Goal: Transaction & Acquisition: Purchase product/service

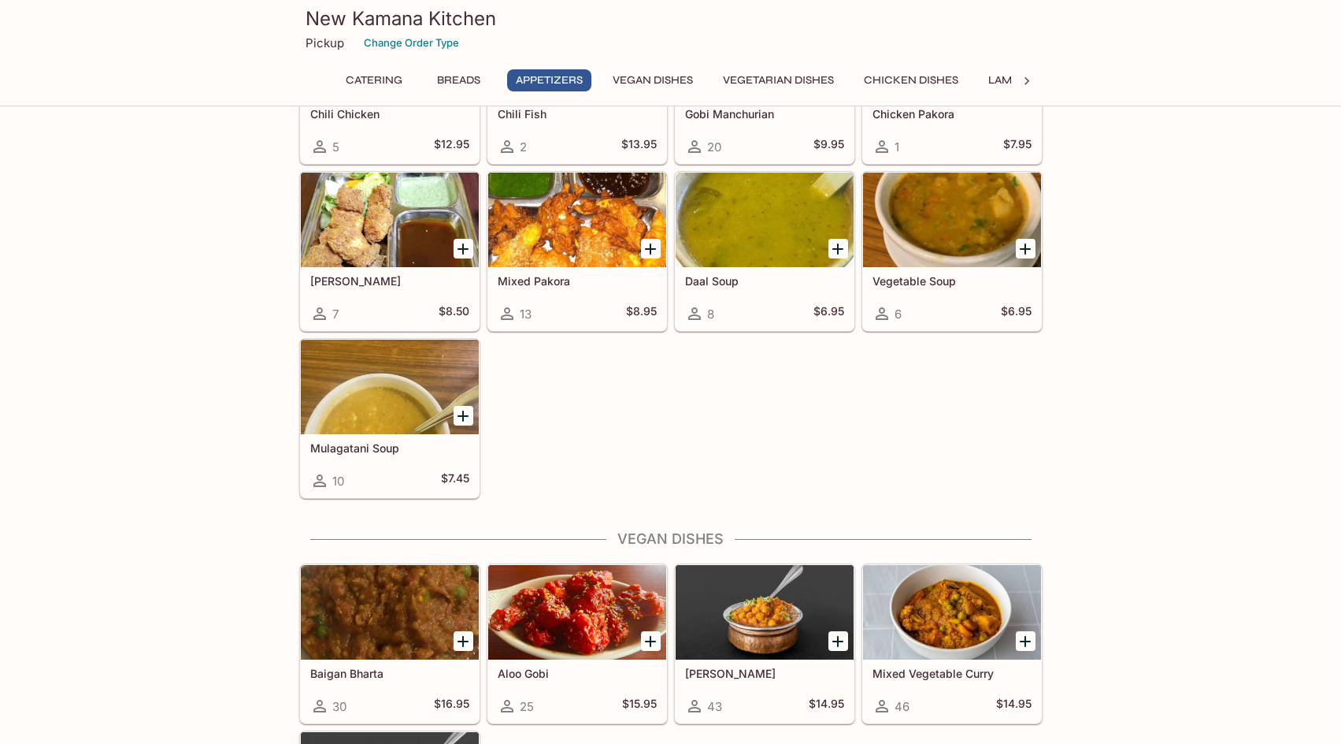
scroll to position [1281, 0]
click at [642, 81] on button "Vegan Dishes" at bounding box center [653, 80] width 98 height 22
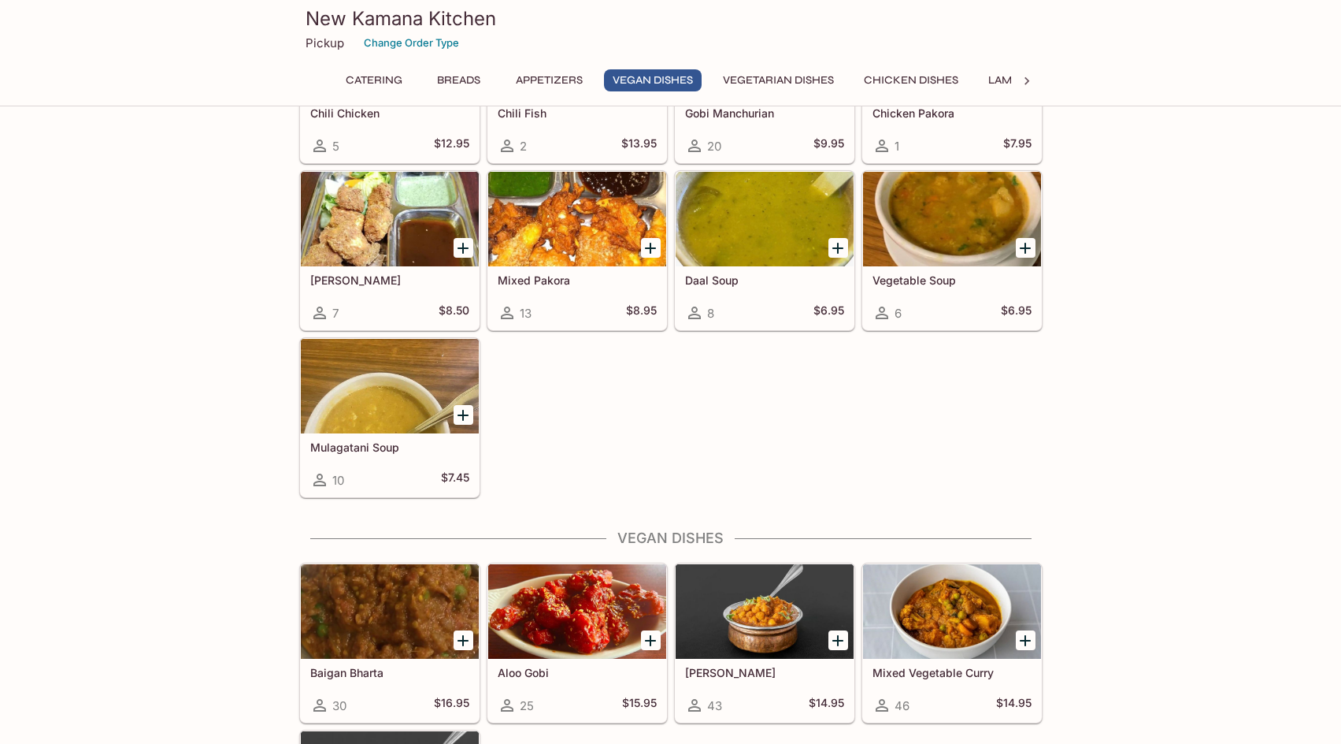
scroll to position [1676, 0]
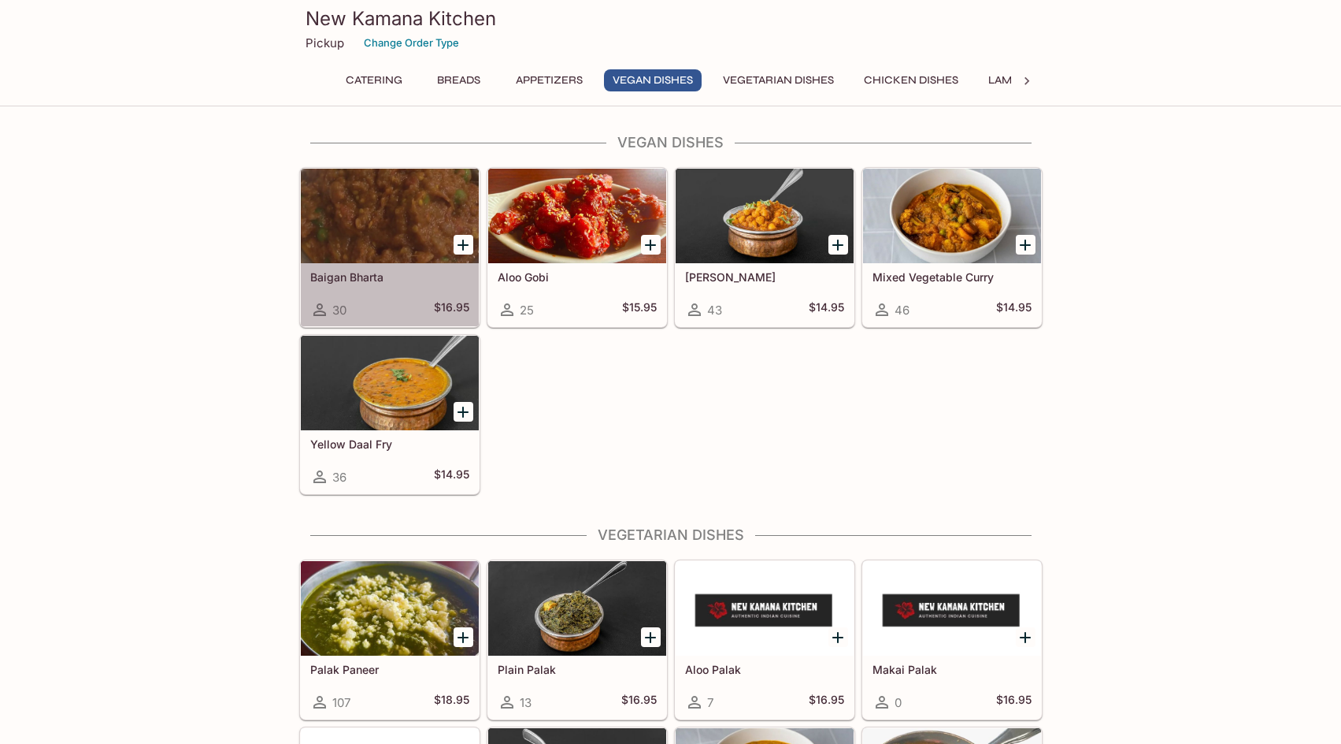
click at [383, 221] on div at bounding box center [390, 216] width 178 height 95
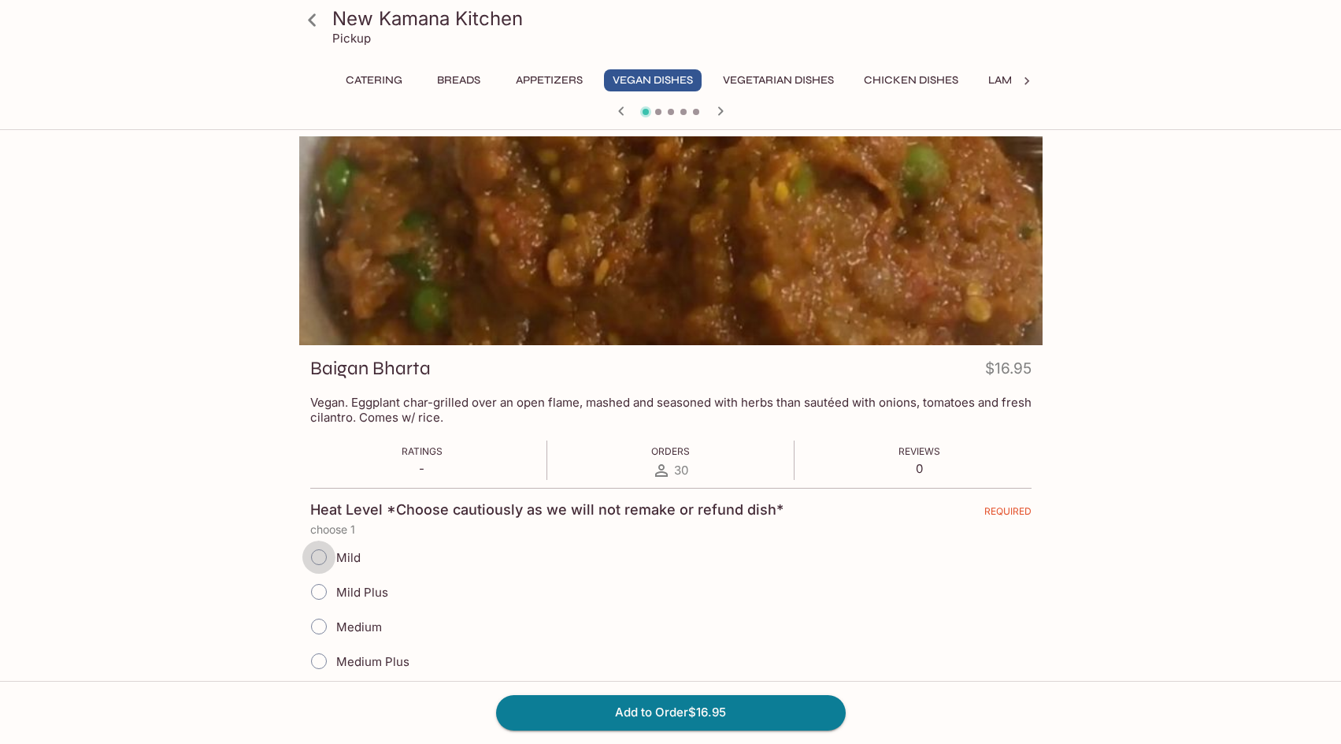
click at [322, 551] on input "Mild" at bounding box center [318, 556] width 33 height 33
radio input "true"
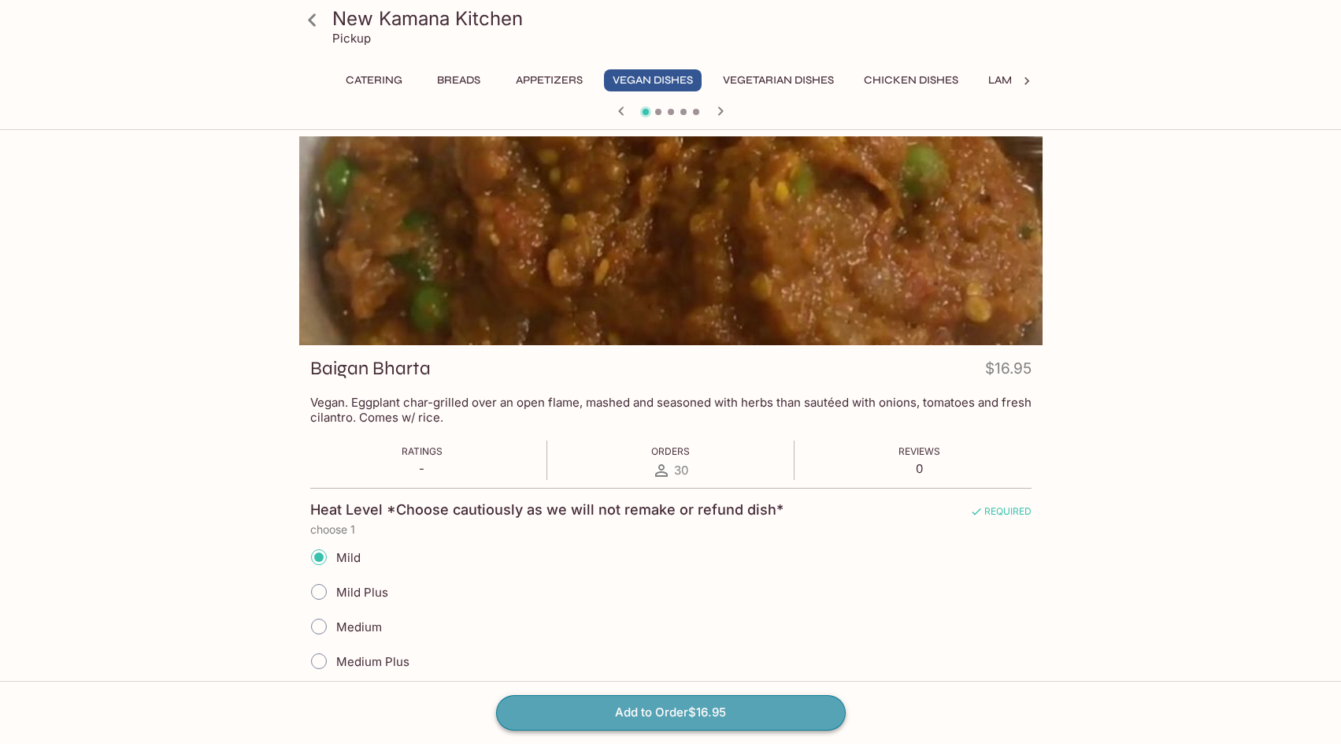
click at [694, 718] on button "Add to Order $16.95" at bounding box center [671, 712] width 350 height 35
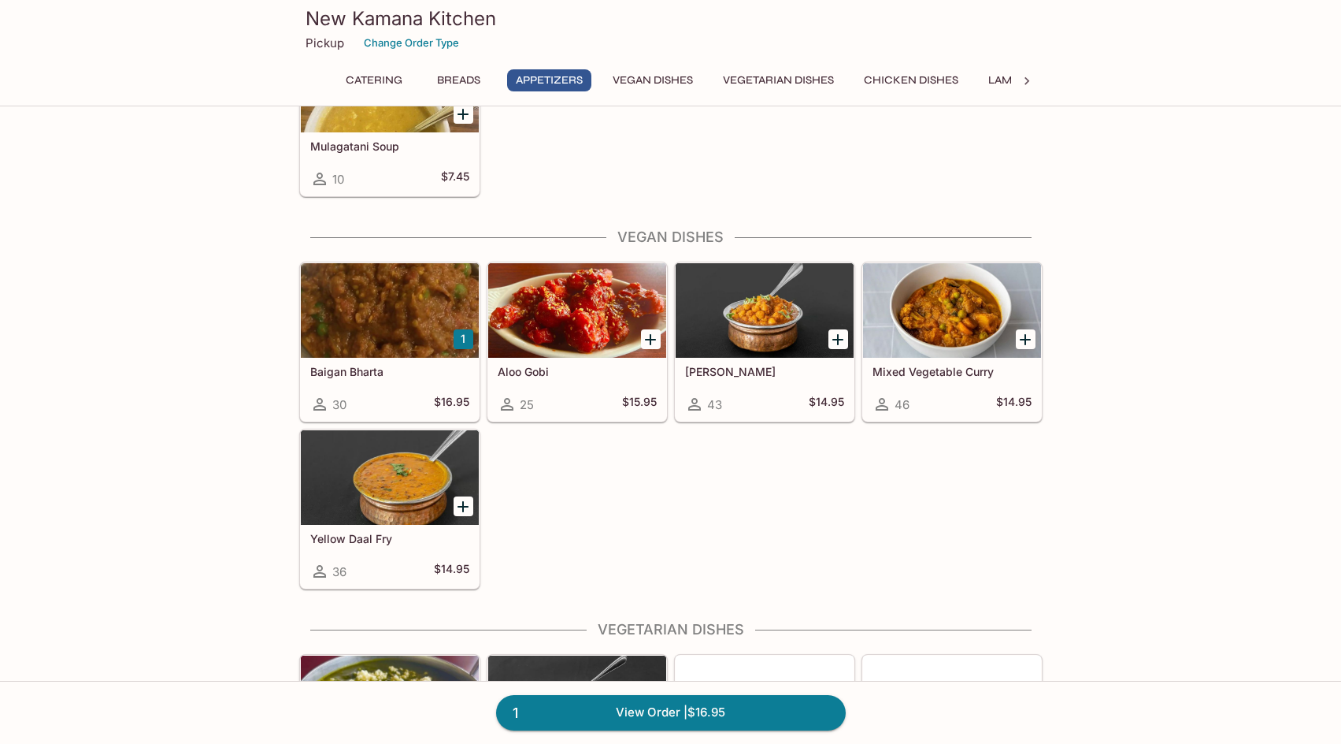
scroll to position [1589, 0]
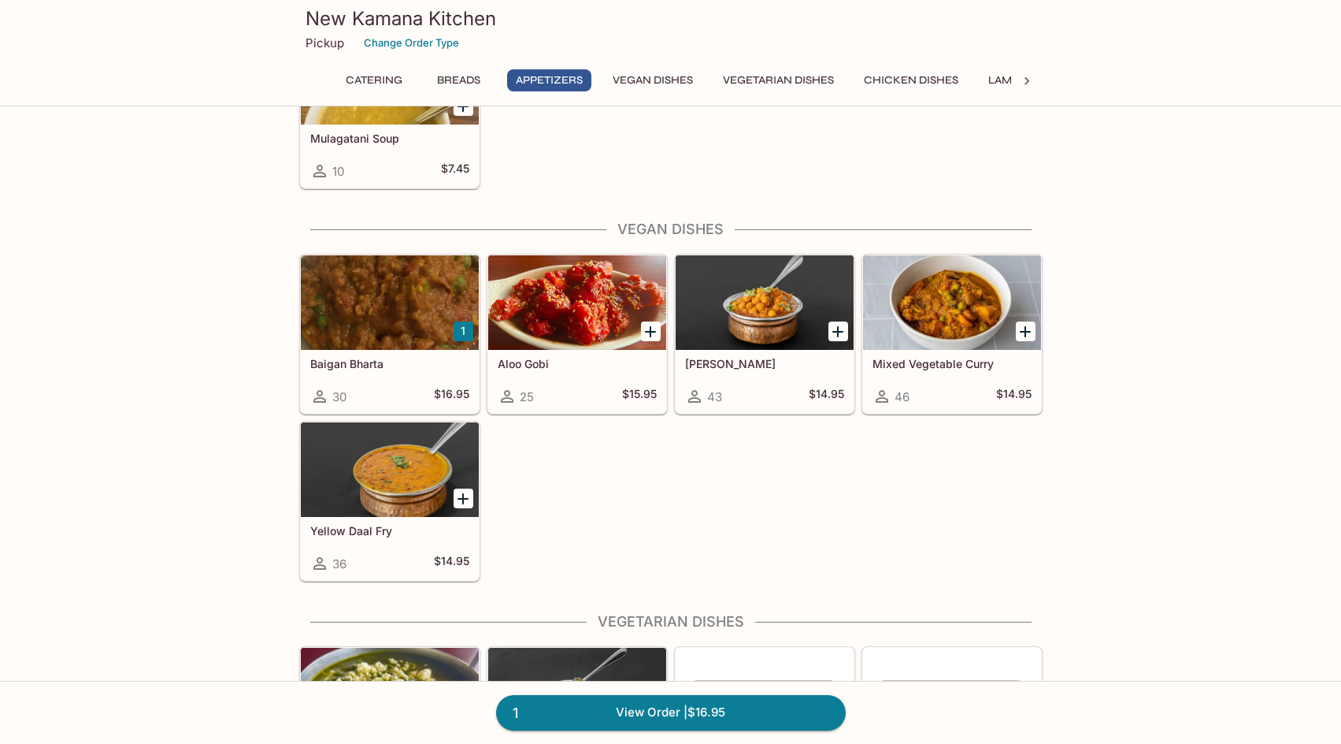
click at [778, 308] on div at bounding box center [765, 302] width 178 height 95
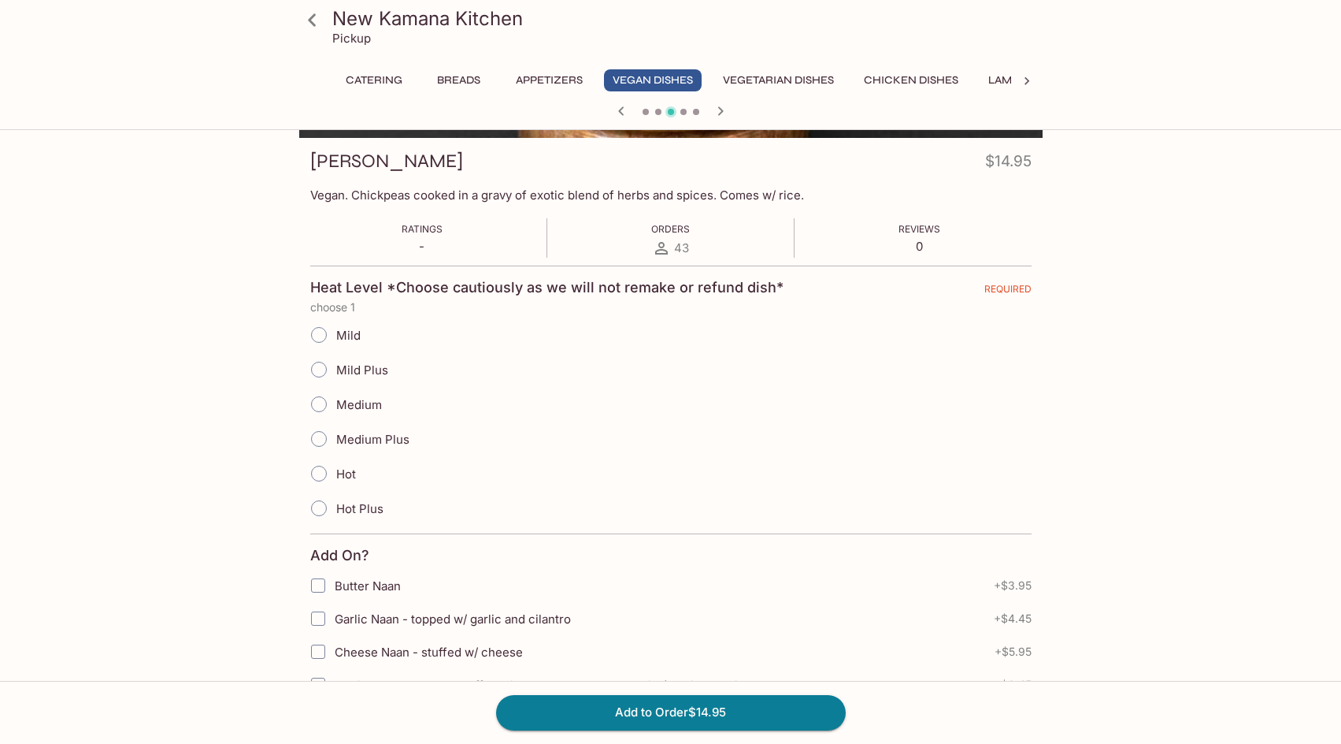
scroll to position [219, 0]
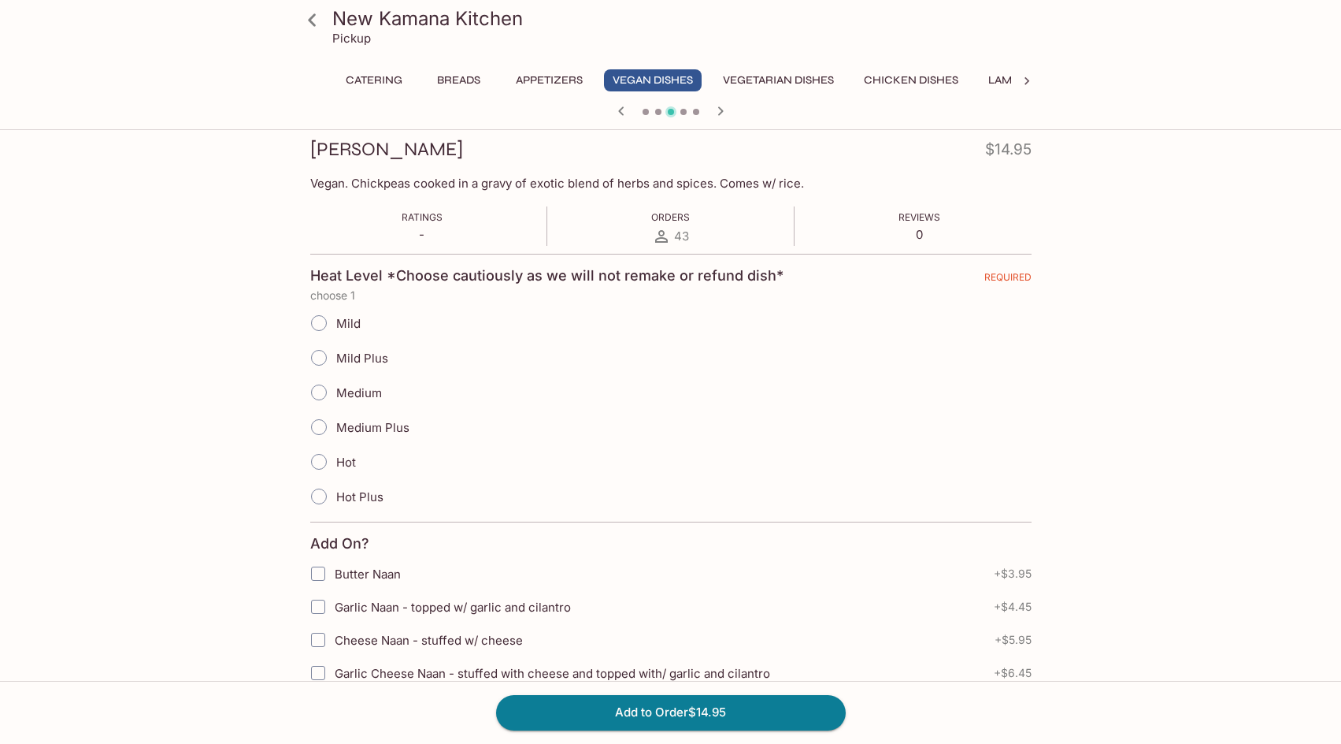
click at [317, 317] on input "Mild" at bounding box center [318, 322] width 33 height 33
radio input "true"
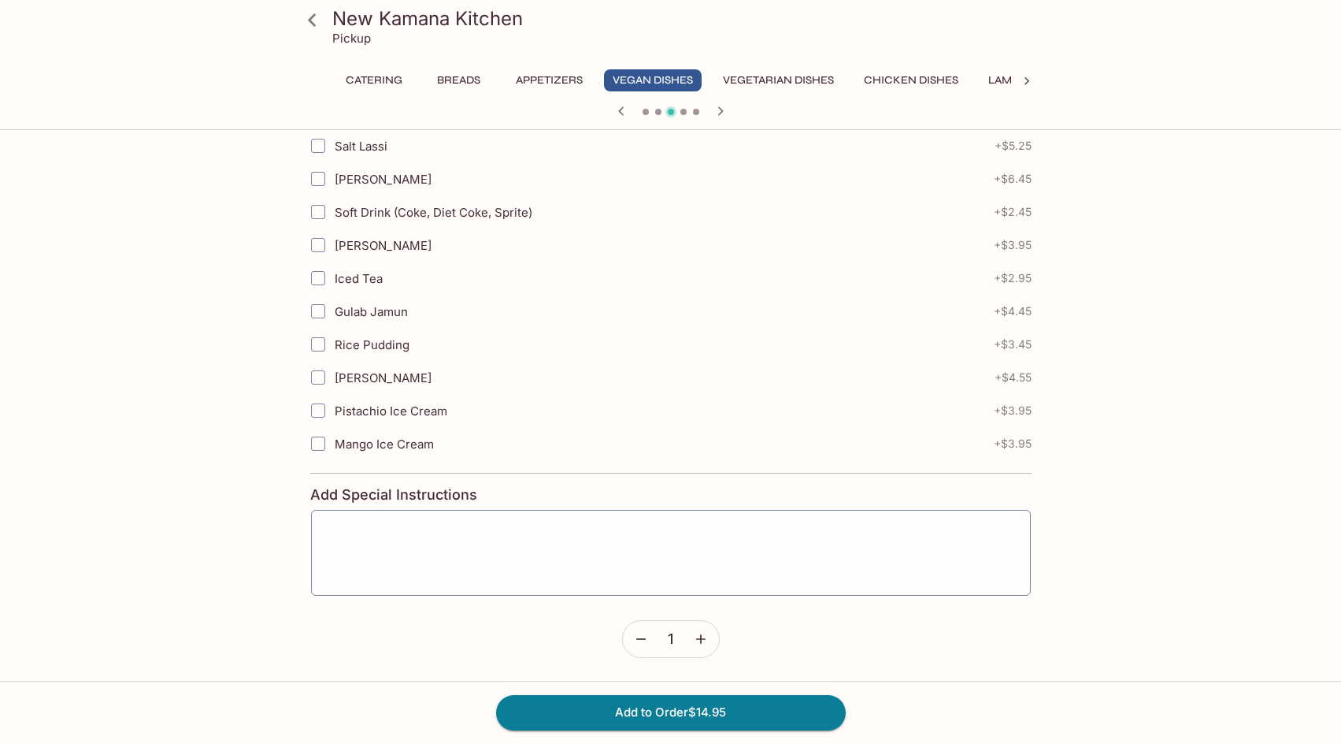
scroll to position [844, 0]
click at [681, 714] on button "Add to Order $14.95" at bounding box center [671, 712] width 350 height 35
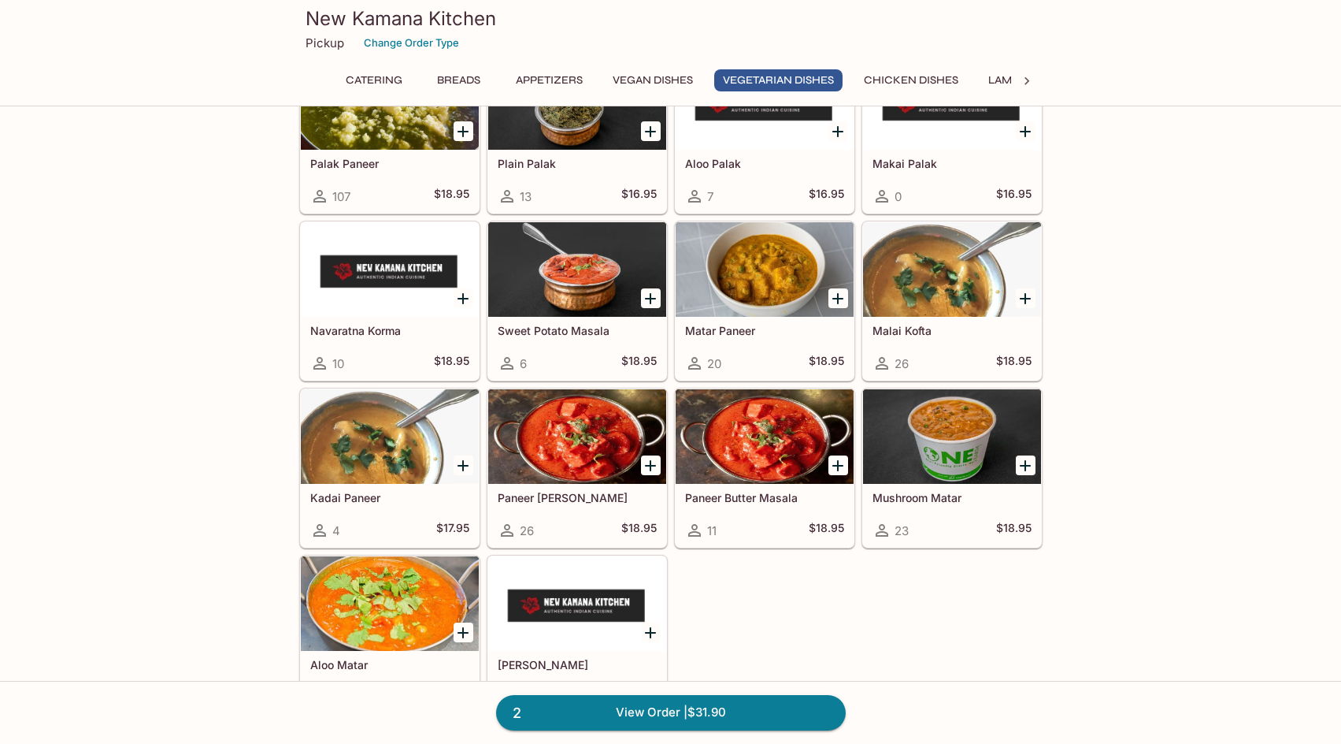
scroll to position [2258, 0]
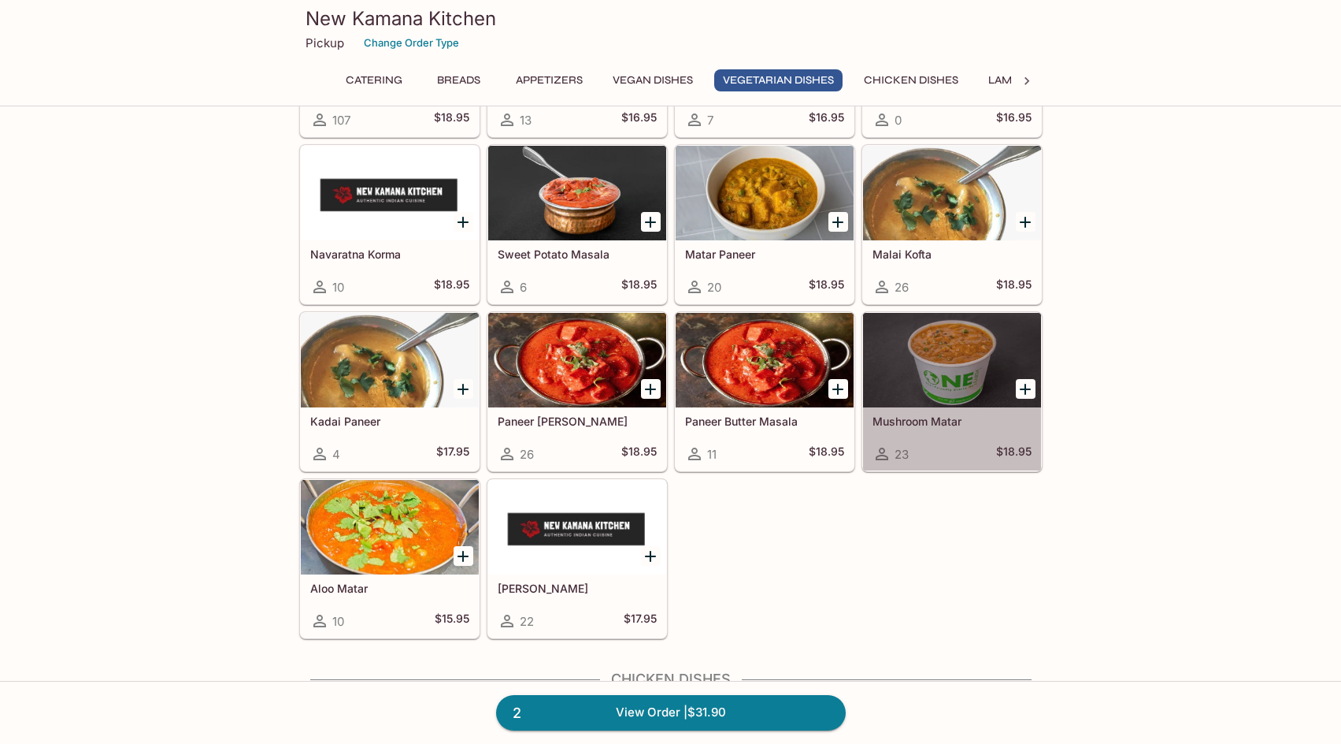
click at [942, 332] on div at bounding box center [952, 360] width 178 height 95
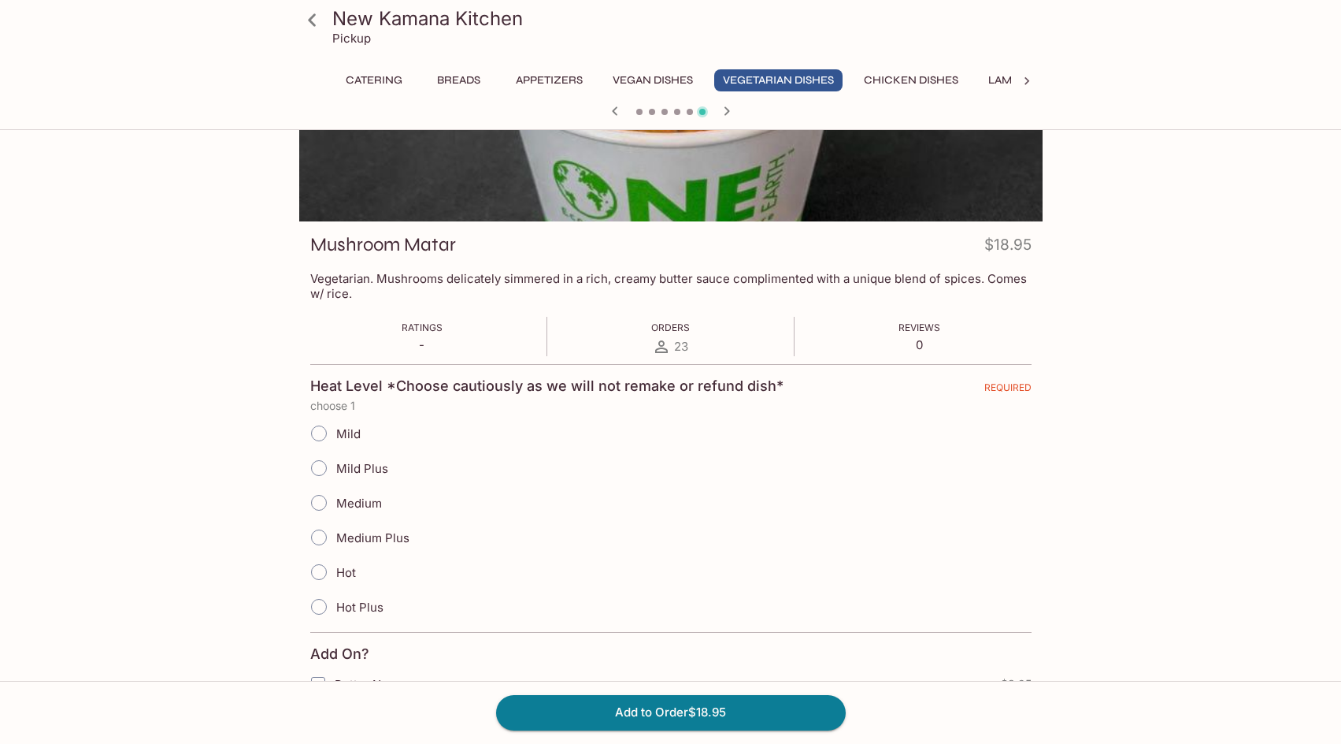
scroll to position [133, 0]
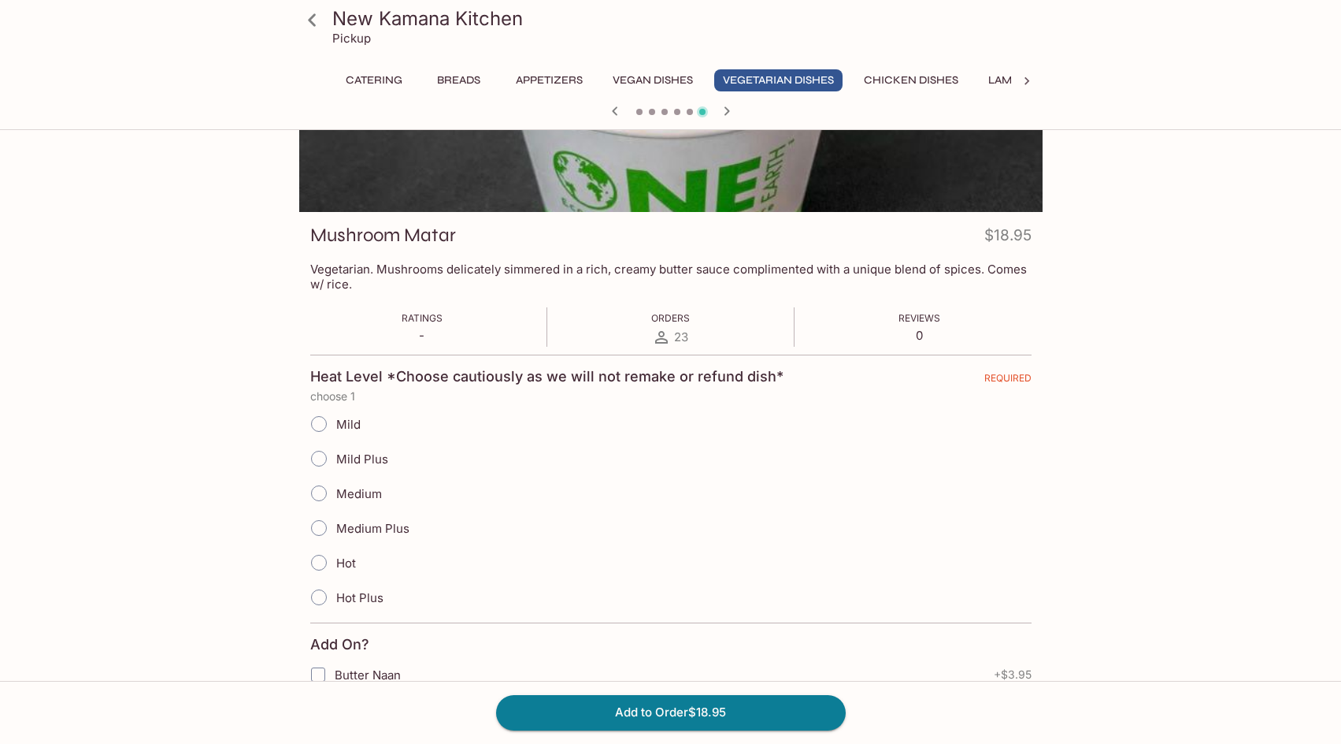
click at [321, 420] on input "Mild" at bounding box center [318, 423] width 33 height 33
radio input "true"
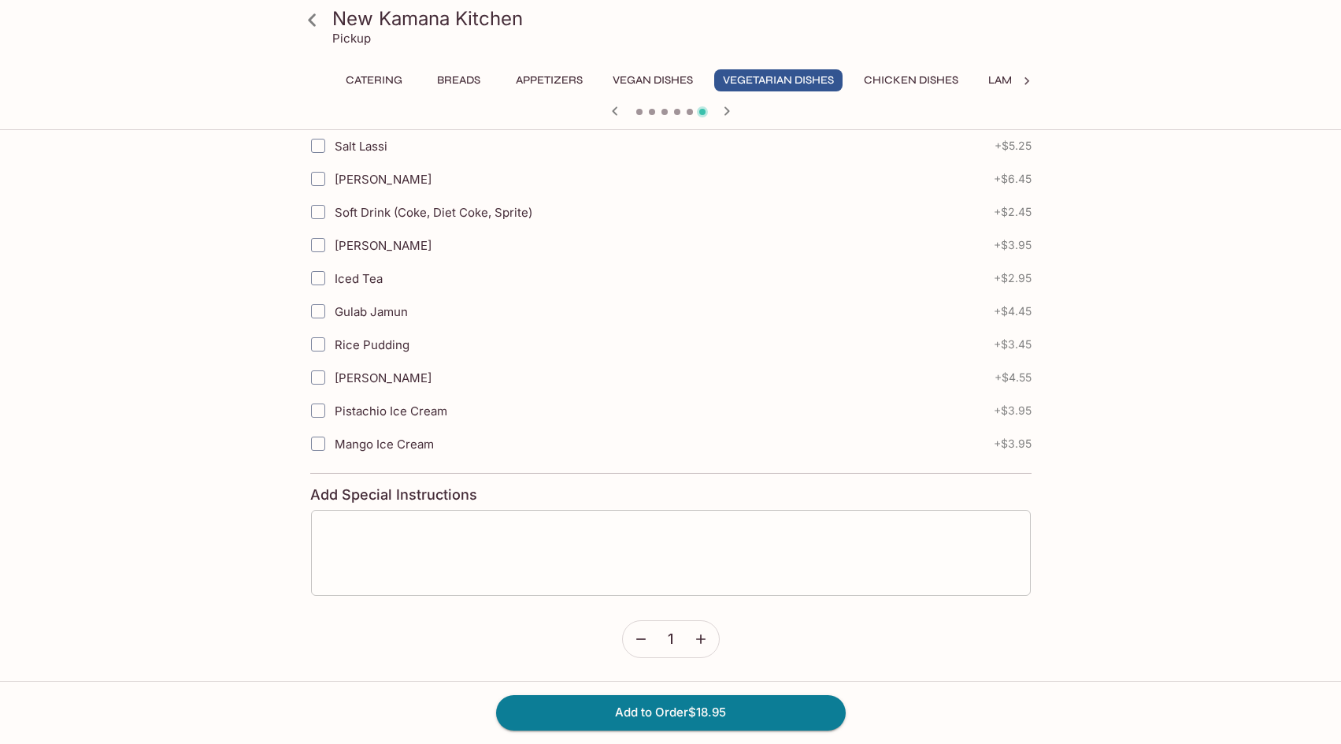
scroll to position [859, 0]
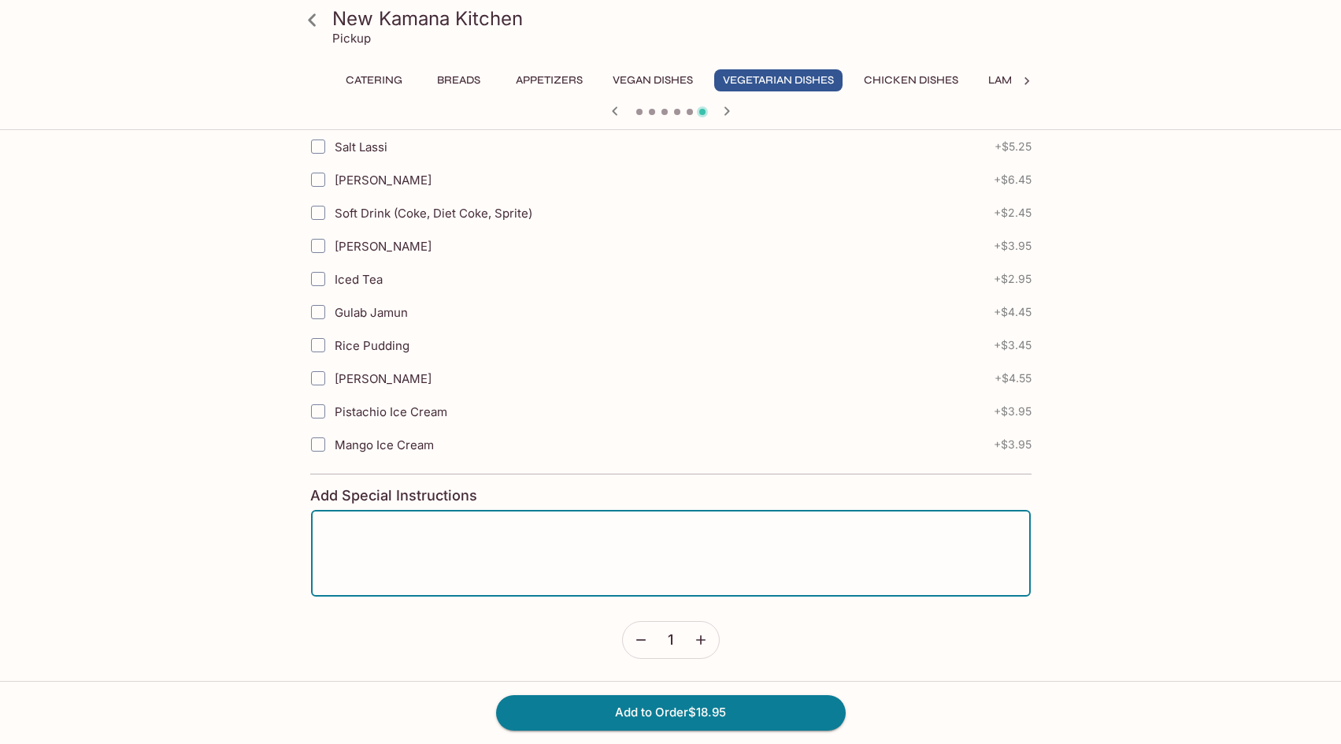
click at [479, 537] on textarea at bounding box center [671, 553] width 698 height 60
type textarea "Make it vegan please."
click at [688, 716] on button "Add to Order $18.95" at bounding box center [671, 712] width 350 height 35
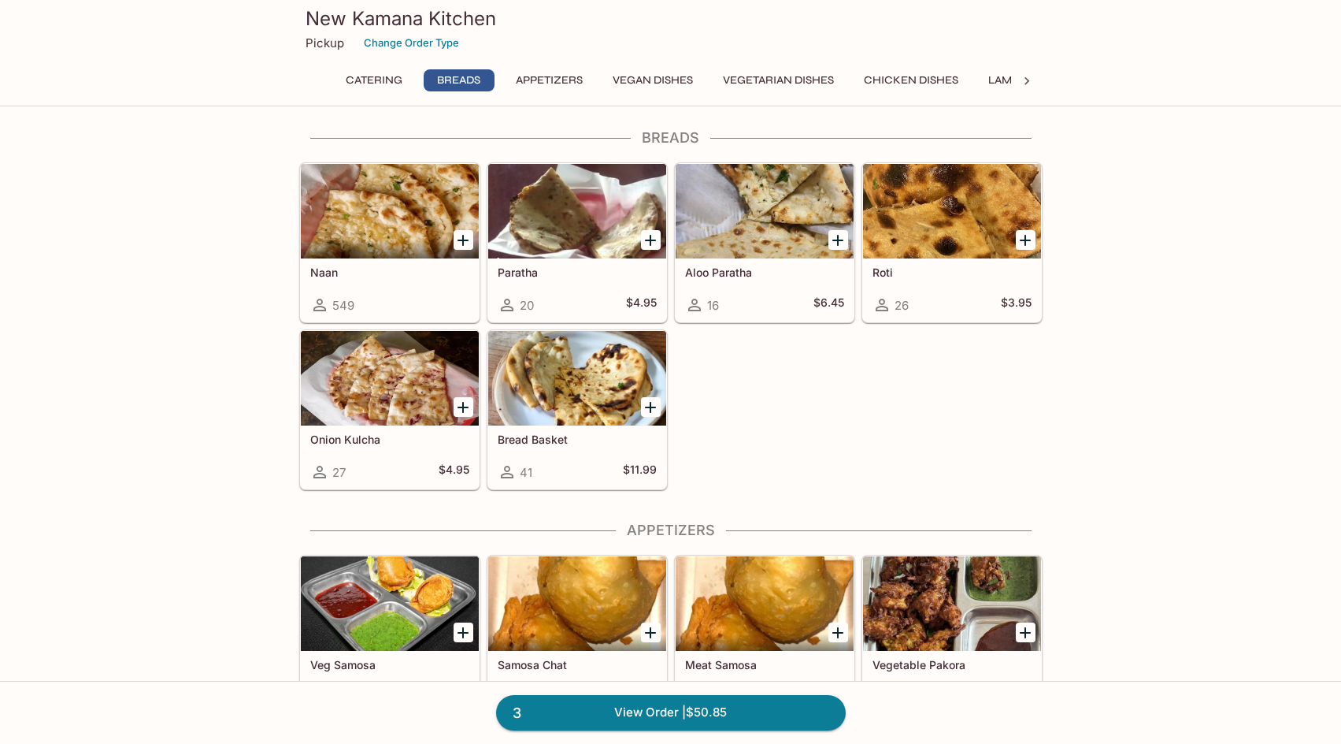
scroll to position [571, 0]
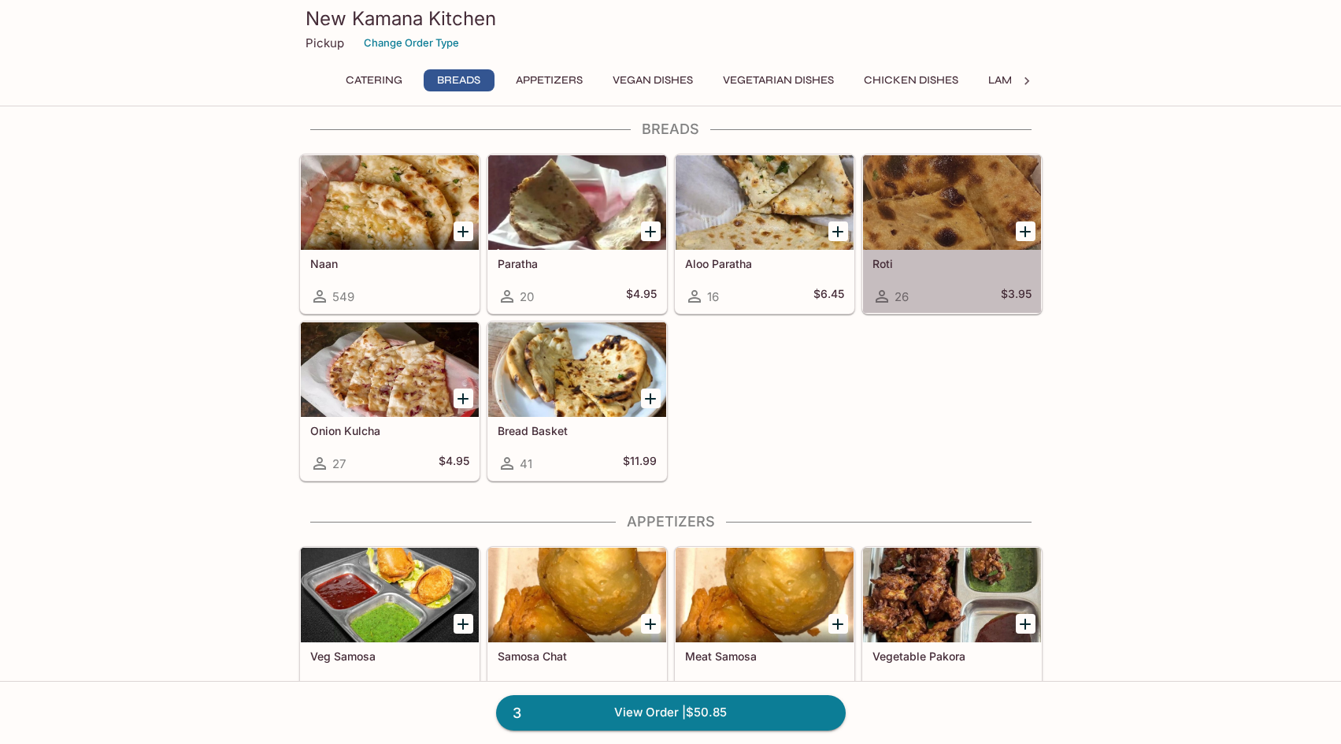
click at [951, 203] on div at bounding box center [952, 202] width 178 height 95
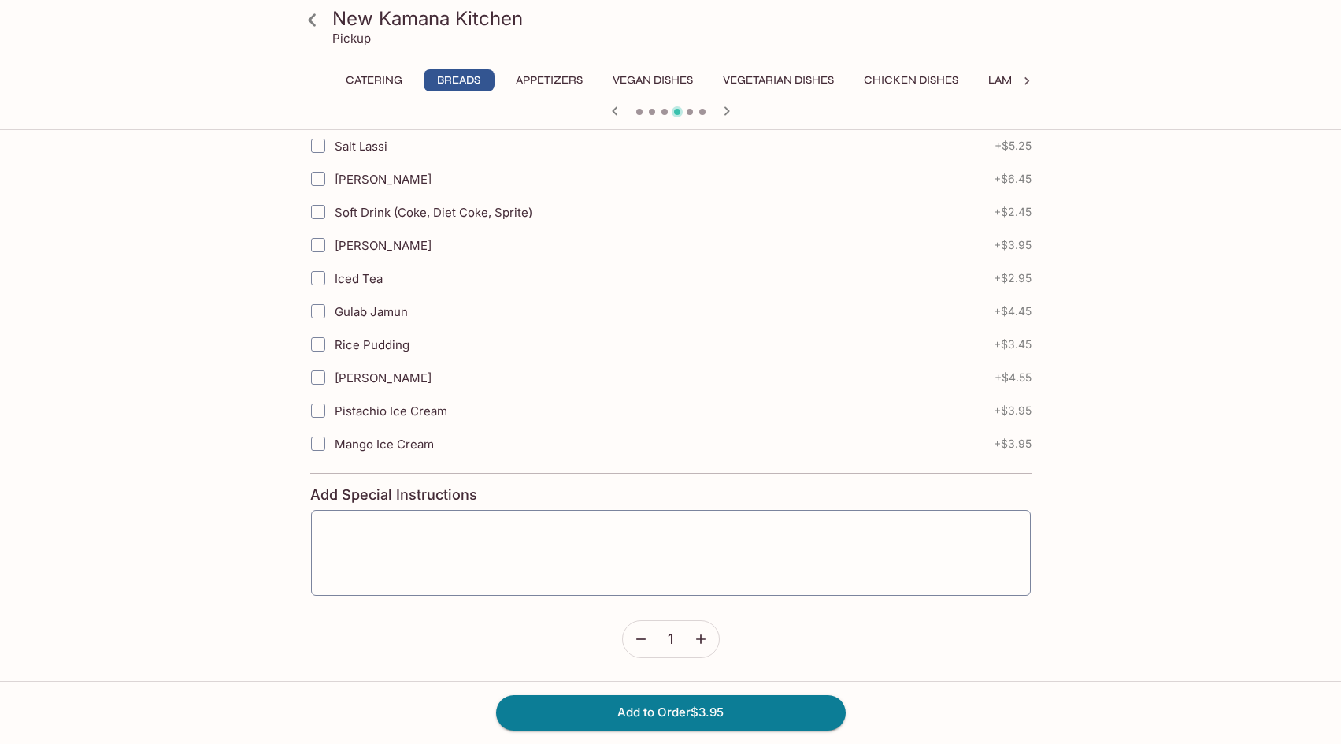
scroll to position [577, 0]
click at [675, 710] on button "Add to Order $3.95" at bounding box center [671, 712] width 350 height 35
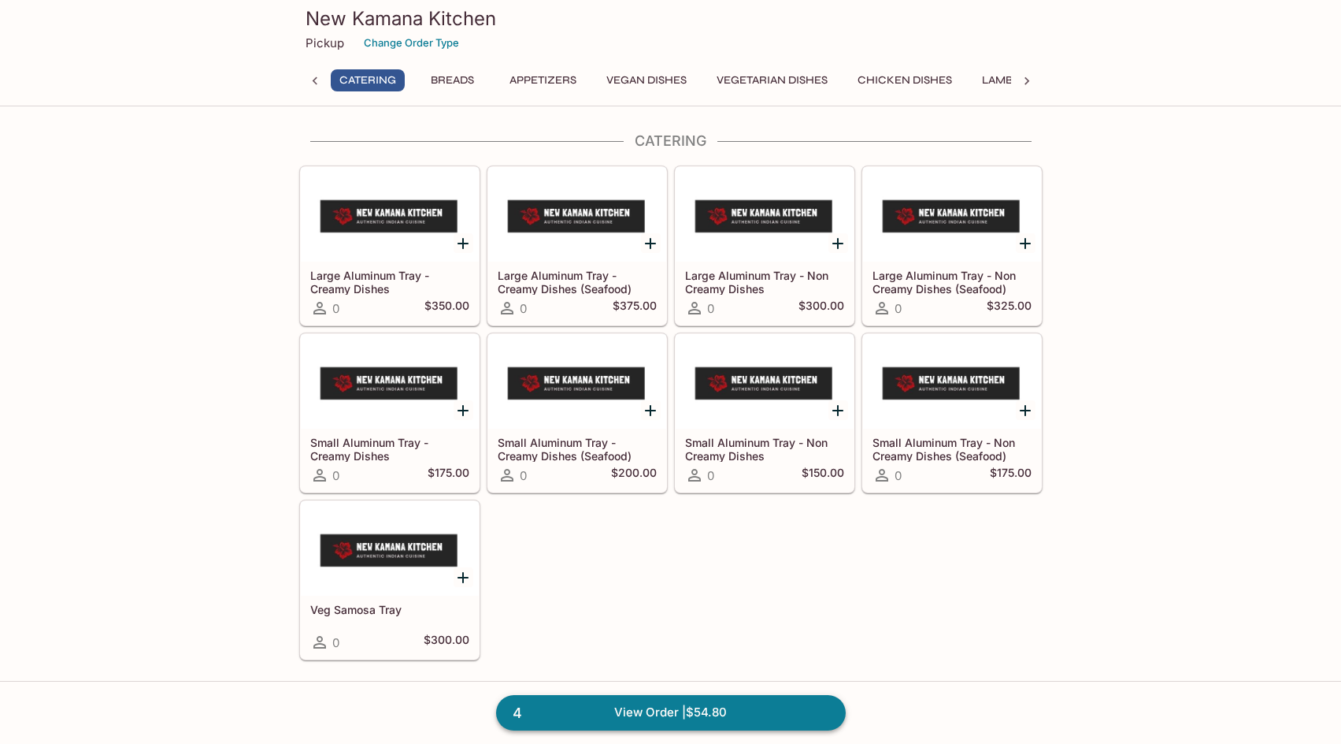
click at [673, 714] on link "4 View Order | $54.80" at bounding box center [671, 712] width 350 height 35
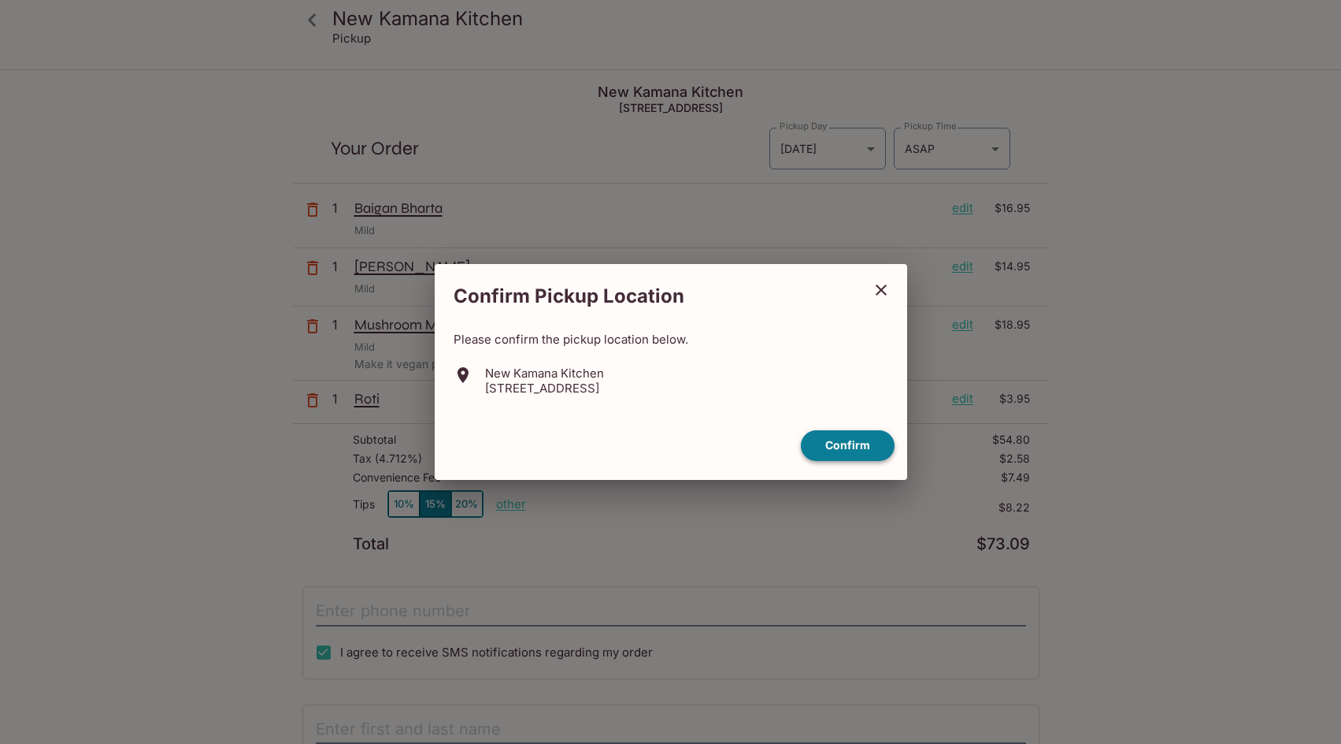
click at [843, 442] on button "Confirm" at bounding box center [848, 445] width 94 height 31
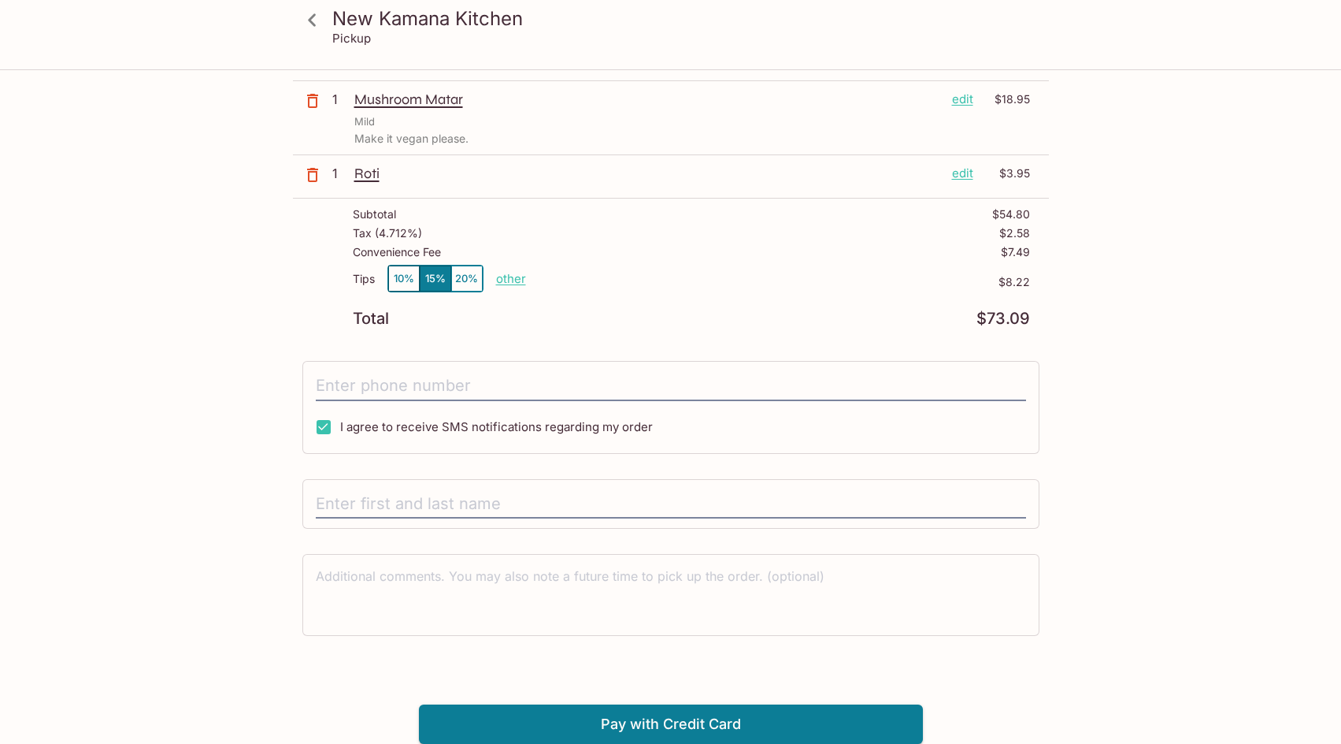
scroll to position [224, 0]
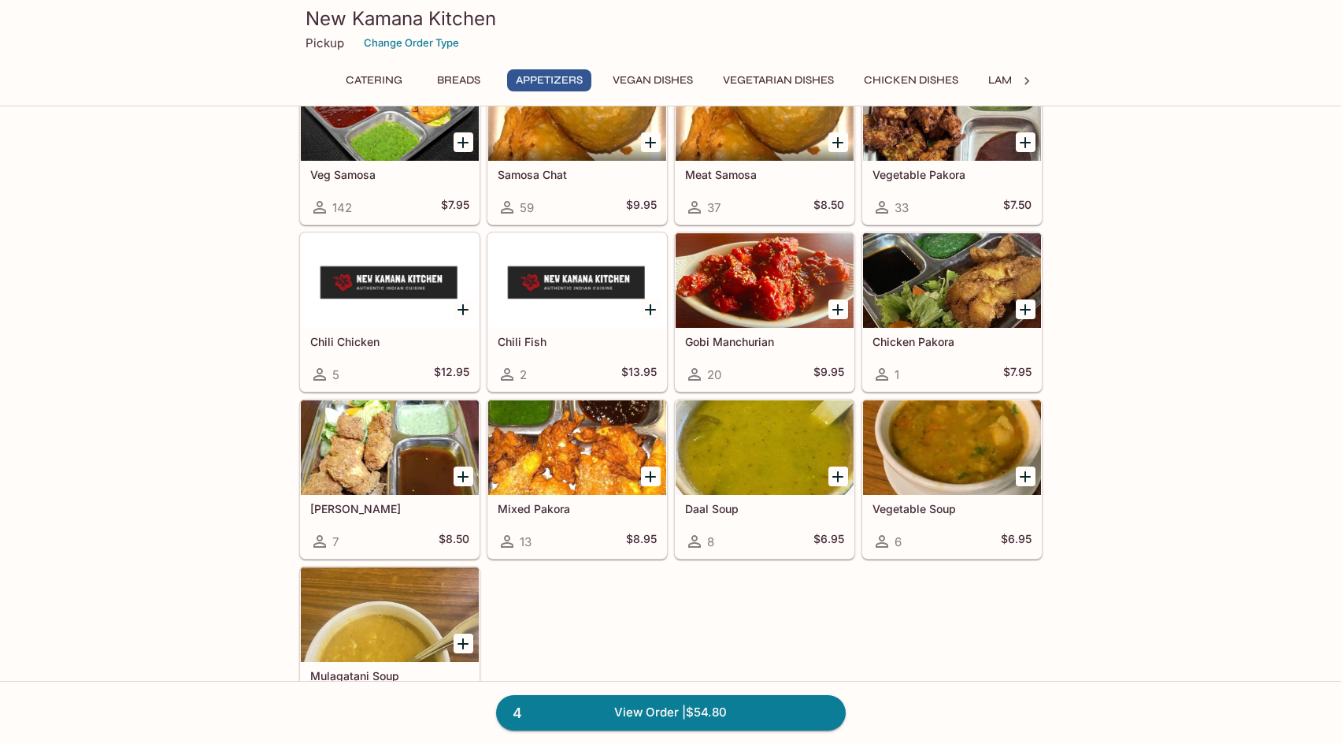
scroll to position [1067, 0]
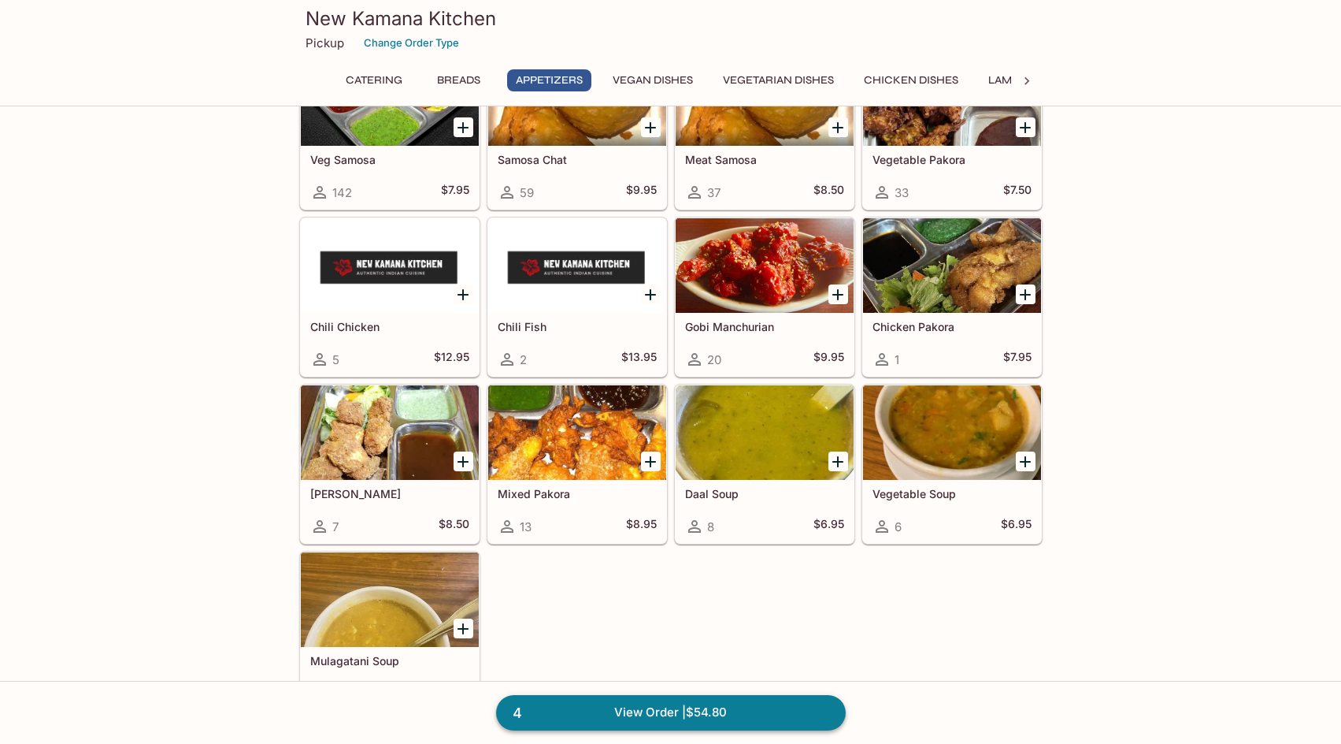
click at [685, 713] on link "4 View Order | $54.80" at bounding box center [671, 712] width 350 height 35
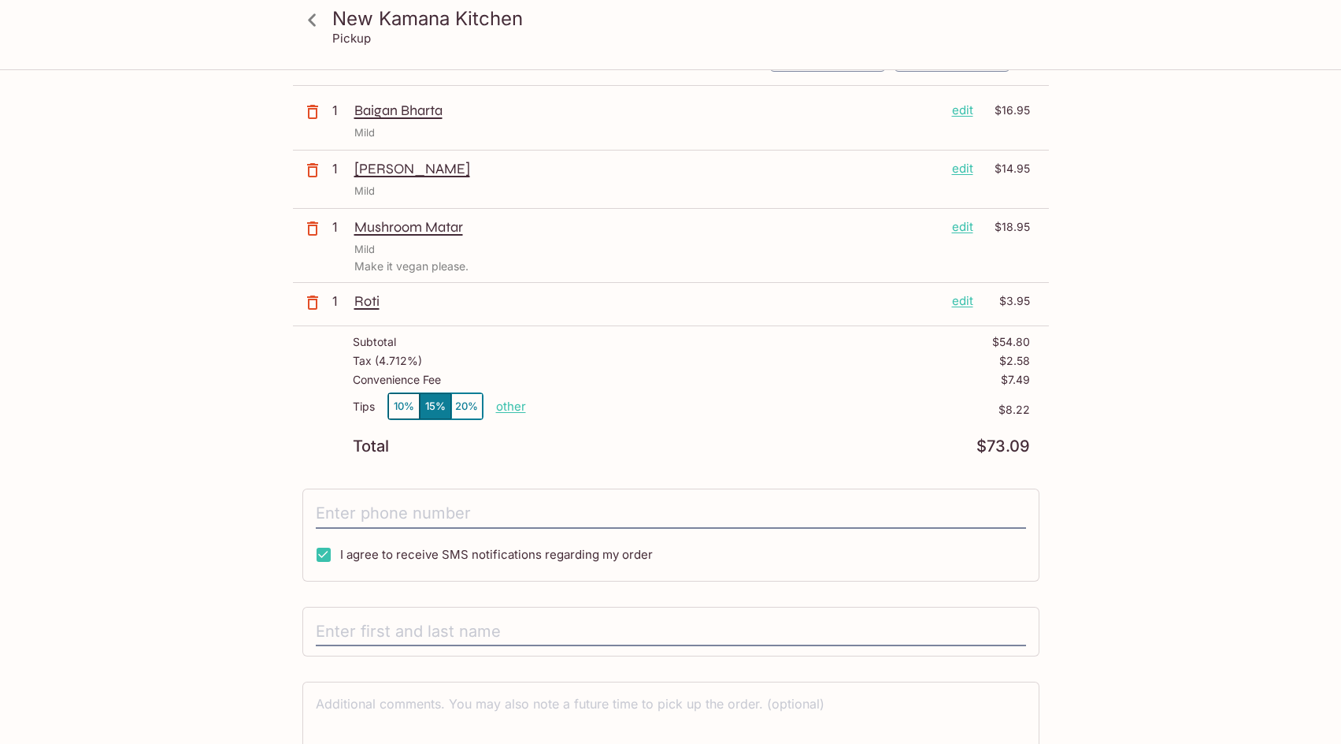
scroll to position [101, 0]
click at [436, 403] on button "15%" at bounding box center [436, 403] width 32 height 26
click at [404, 399] on button "10%" at bounding box center [404, 403] width 32 height 26
click at [443, 402] on button "15%" at bounding box center [436, 403] width 32 height 26
click at [402, 399] on button "10%" at bounding box center [404, 403] width 32 height 26
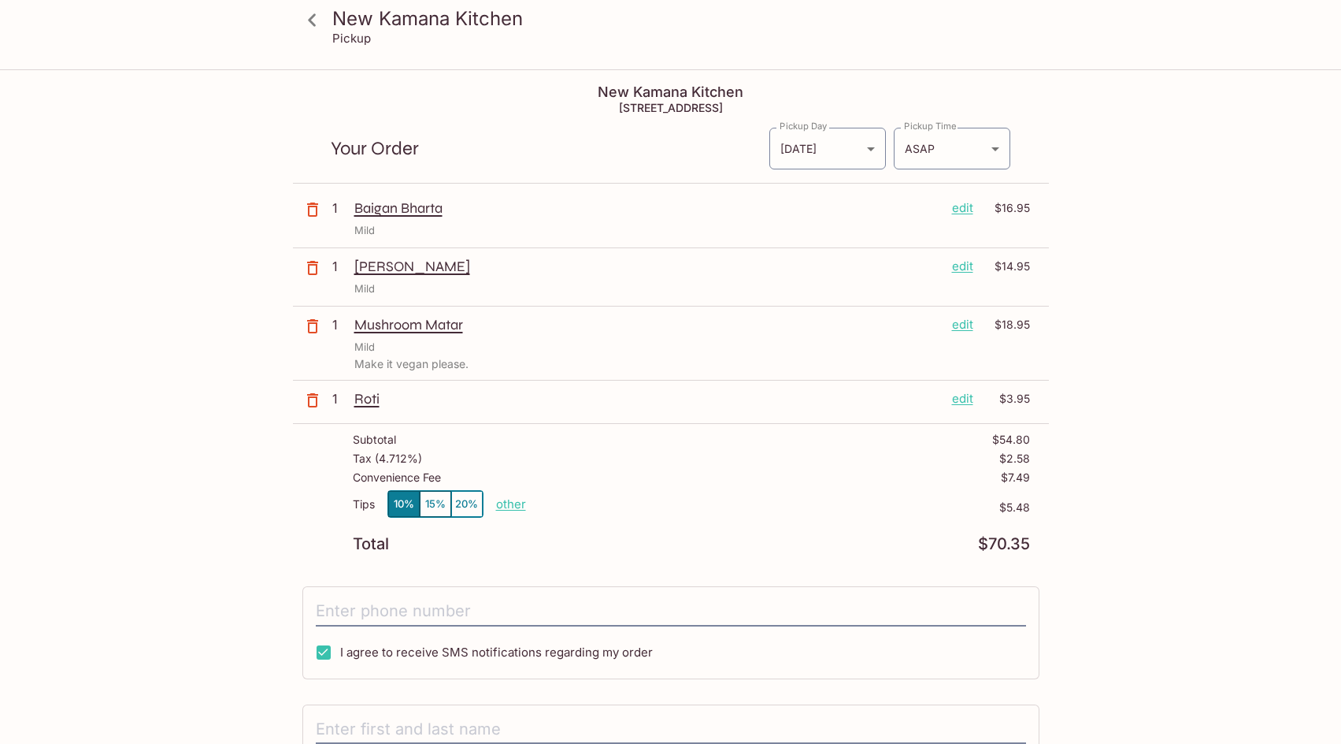
scroll to position [0, 0]
